Goal: Check status: Check status

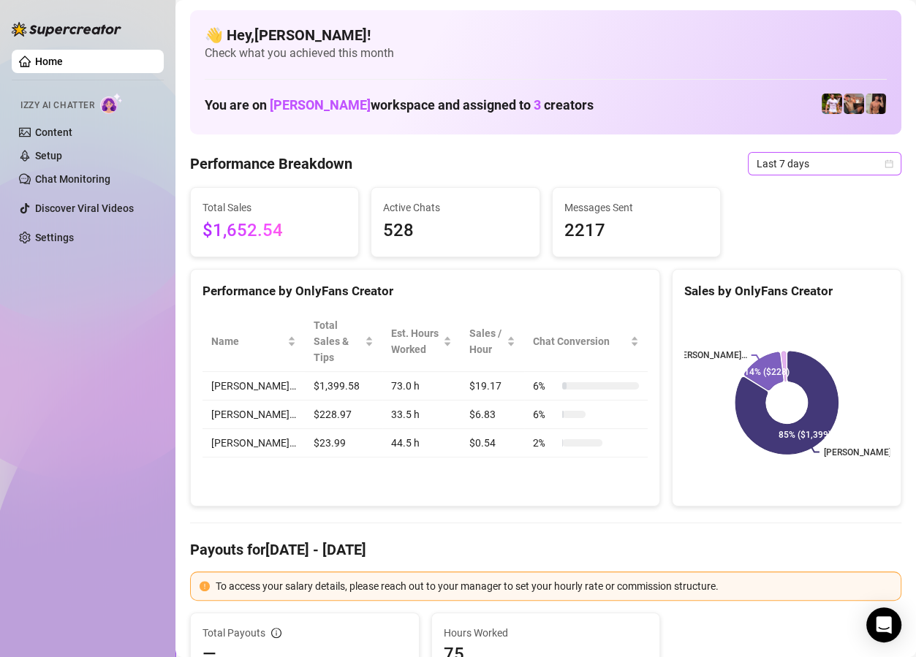
click at [853, 162] on span "Last 7 days" at bounding box center [824, 164] width 136 height 22
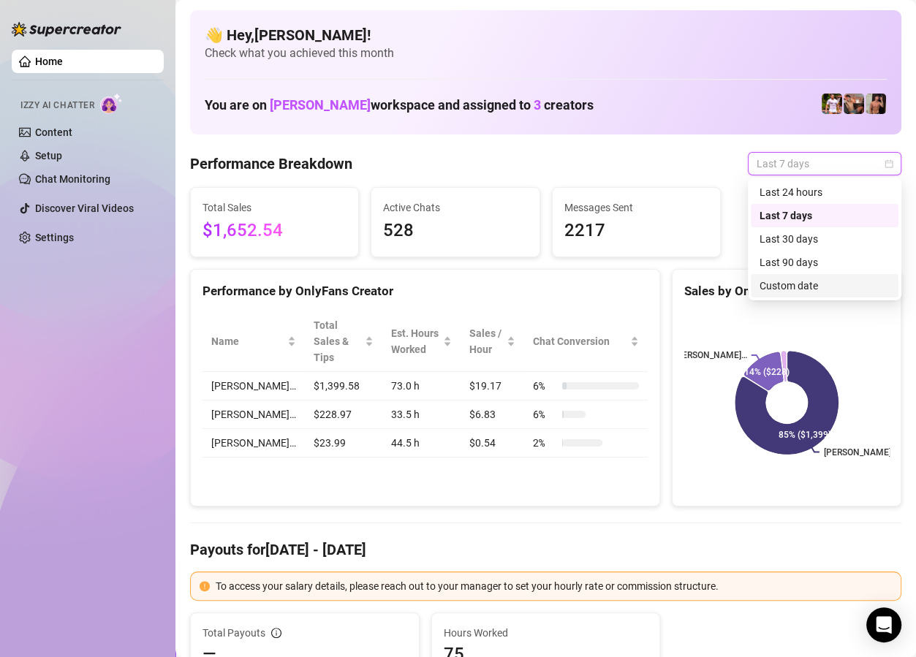
click at [803, 284] on div "Custom date" at bounding box center [824, 286] width 130 height 16
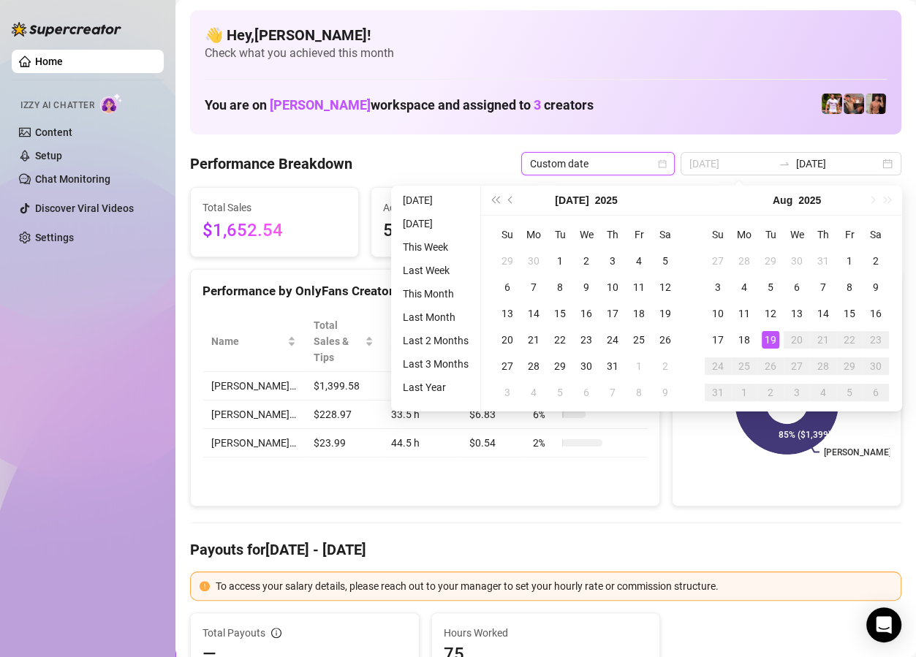
type input "[DATE]"
click at [770, 341] on div "19" at bounding box center [771, 340] width 18 height 18
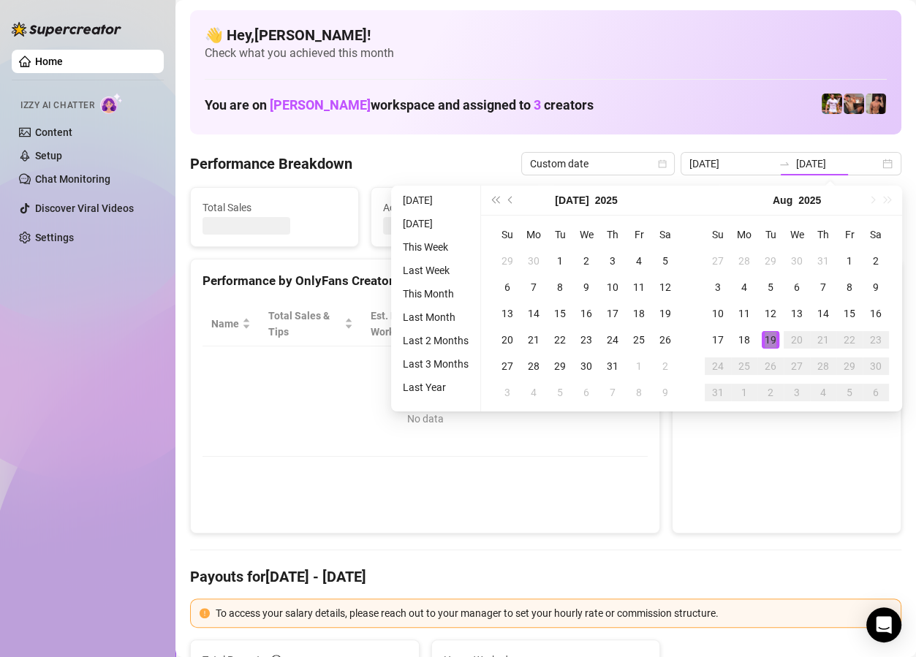
type input "[DATE]"
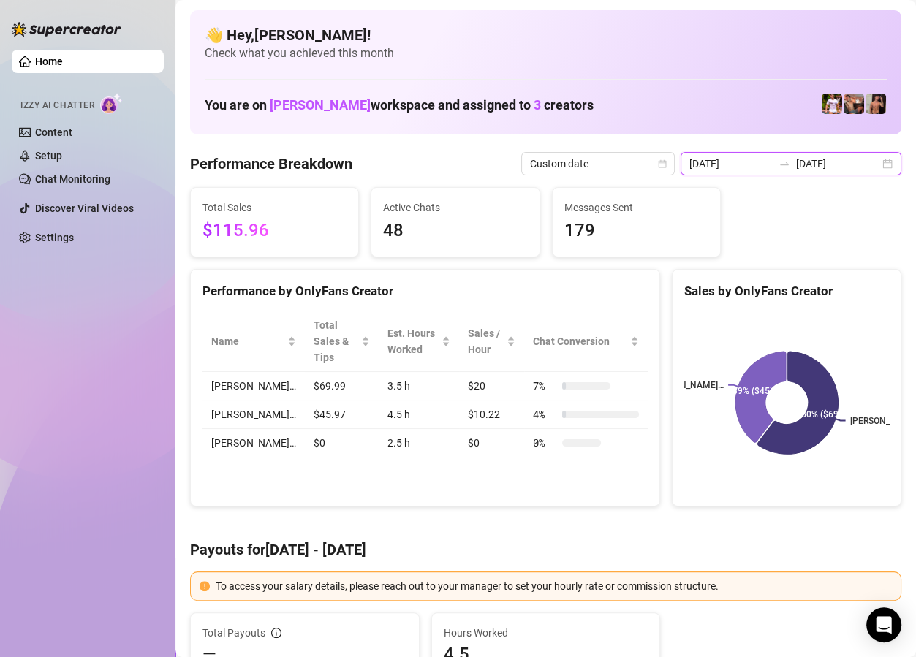
click at [773, 167] on input "[DATE]" at bounding box center [730, 164] width 83 height 16
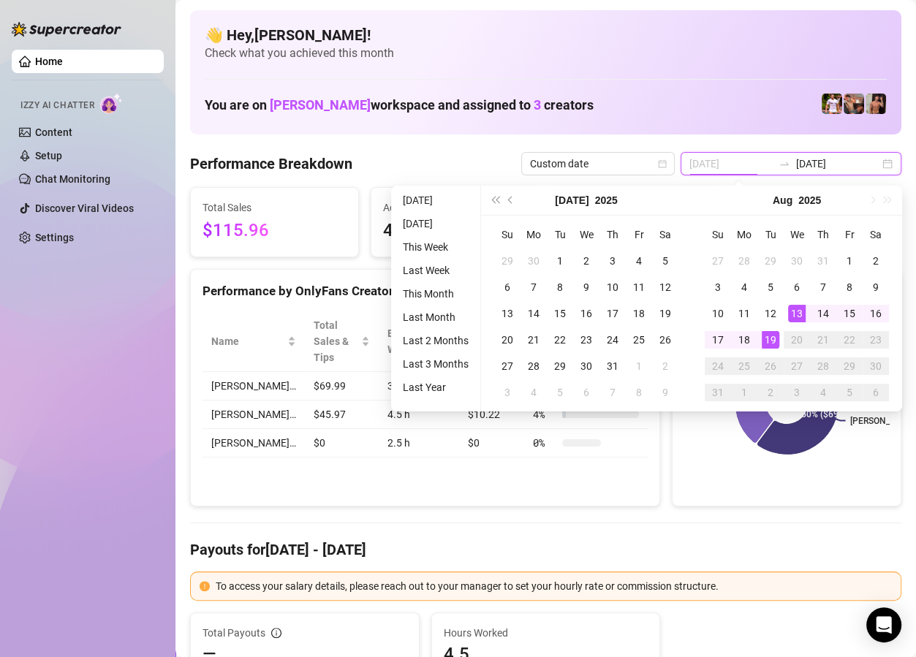
type input "[DATE]"
click at [774, 333] on div "19" at bounding box center [771, 340] width 18 height 18
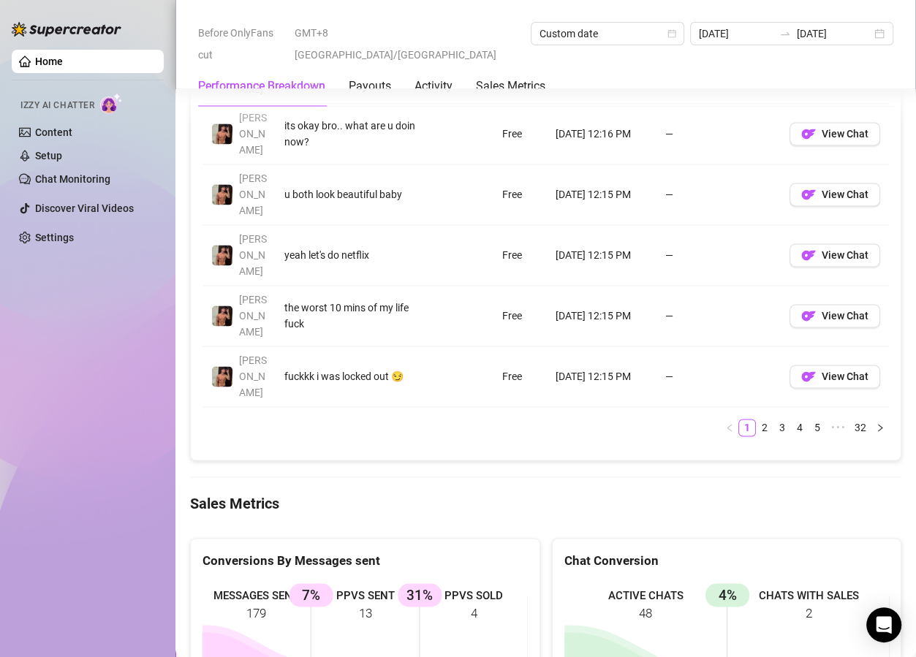
scroll to position [1745, 0]
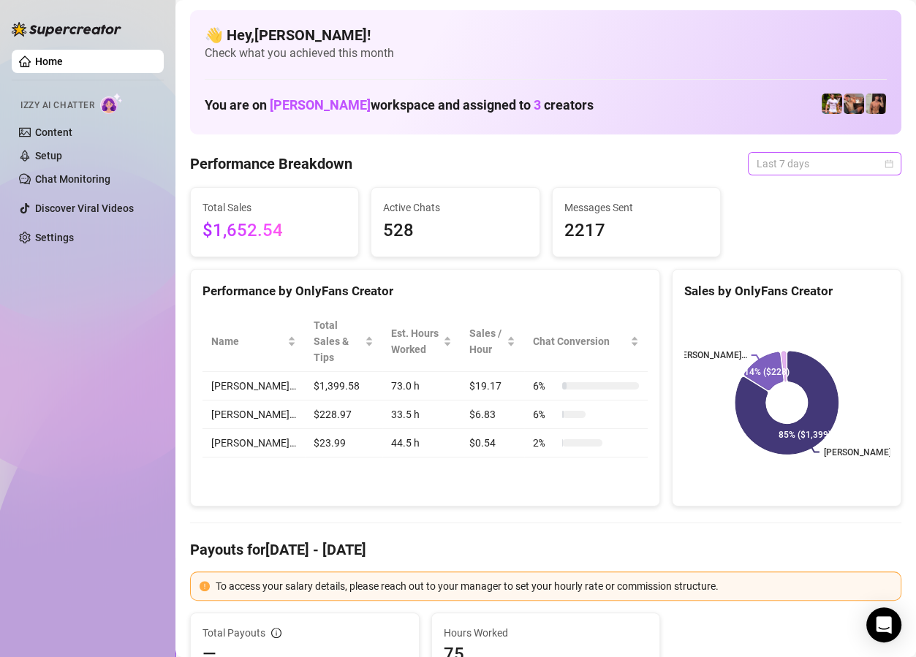
click at [819, 170] on span "Last 7 days" at bounding box center [824, 164] width 136 height 22
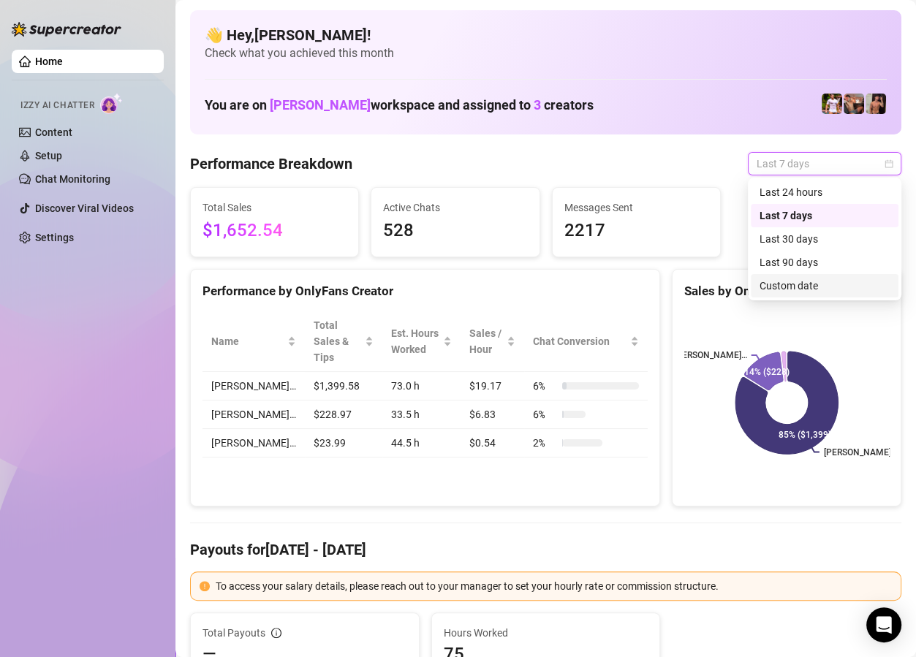
click at [818, 284] on div "Custom date" at bounding box center [824, 286] width 130 height 16
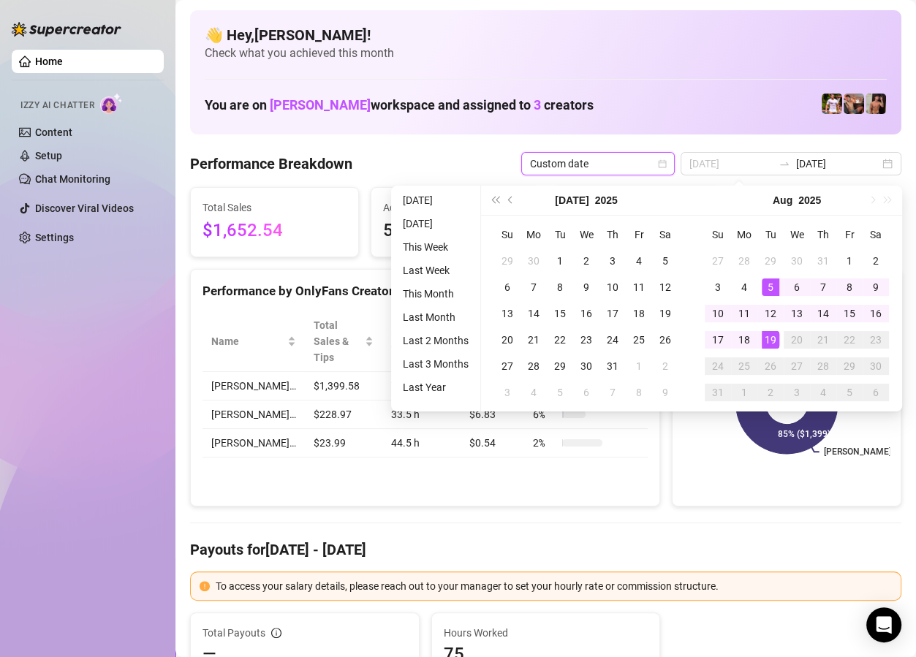
type input "[DATE]"
click at [770, 335] on div "19" at bounding box center [771, 340] width 18 height 18
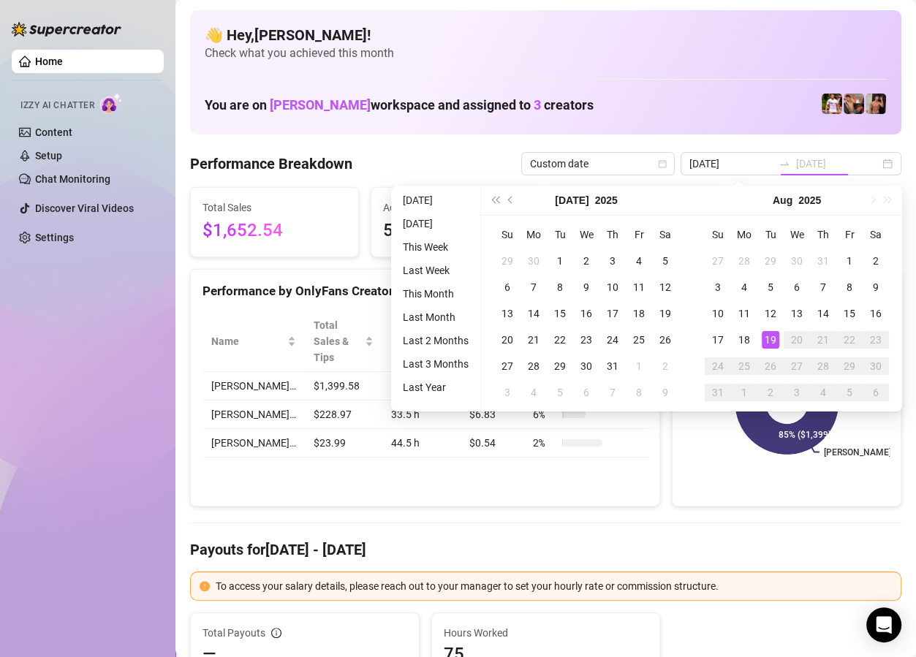
click at [770, 335] on div "19" at bounding box center [771, 340] width 18 height 18
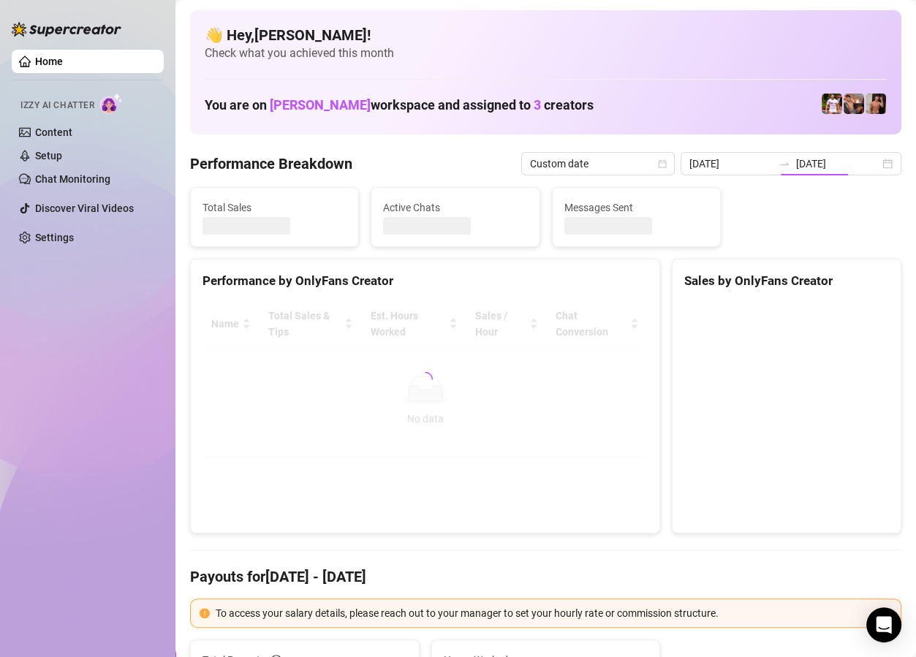
type input "[DATE]"
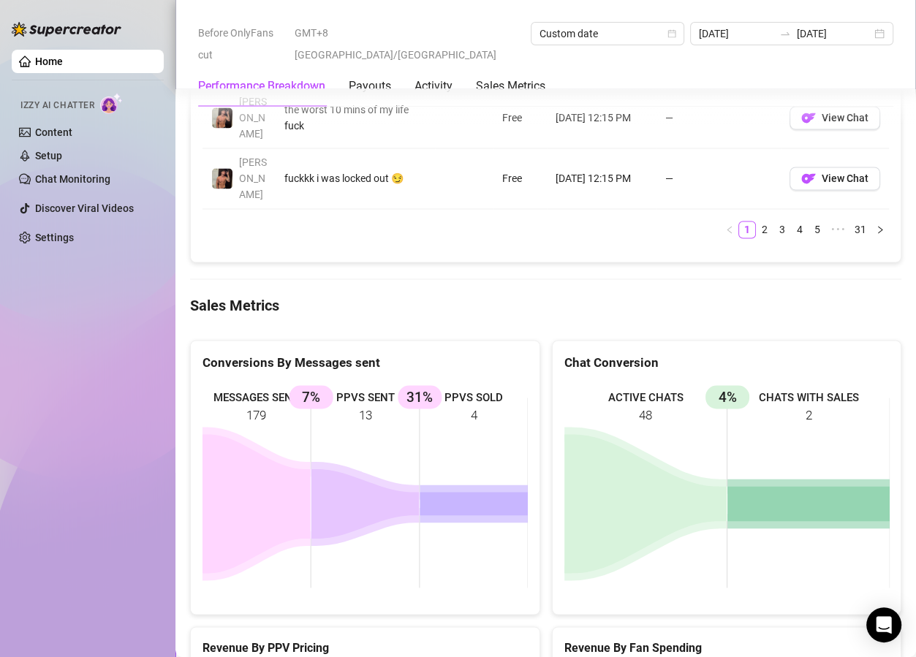
scroll to position [1937, 0]
